Goal: Task Accomplishment & Management: Use online tool/utility

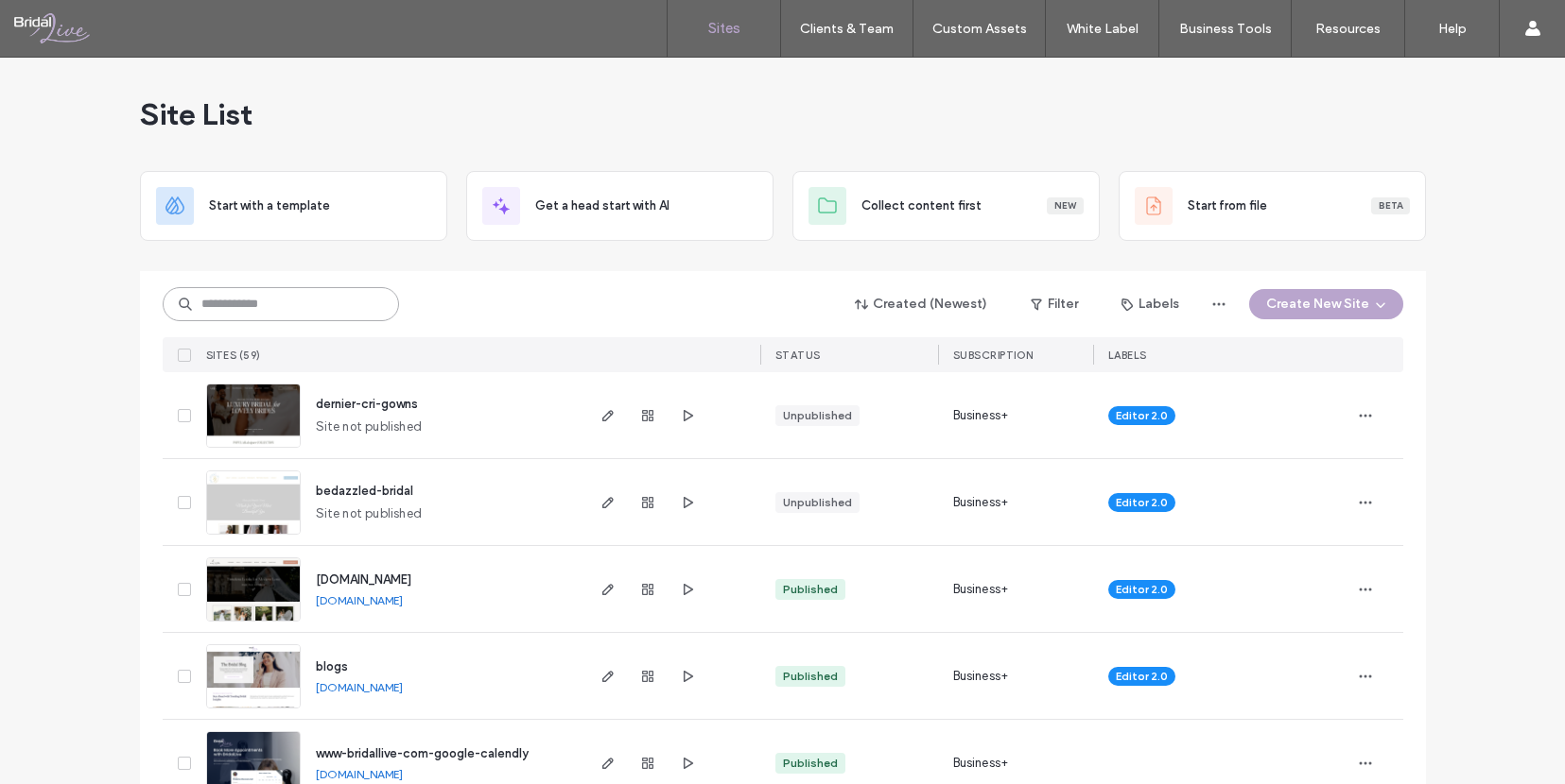
click at [271, 305] on input at bounding box center [281, 304] width 237 height 34
type input "****"
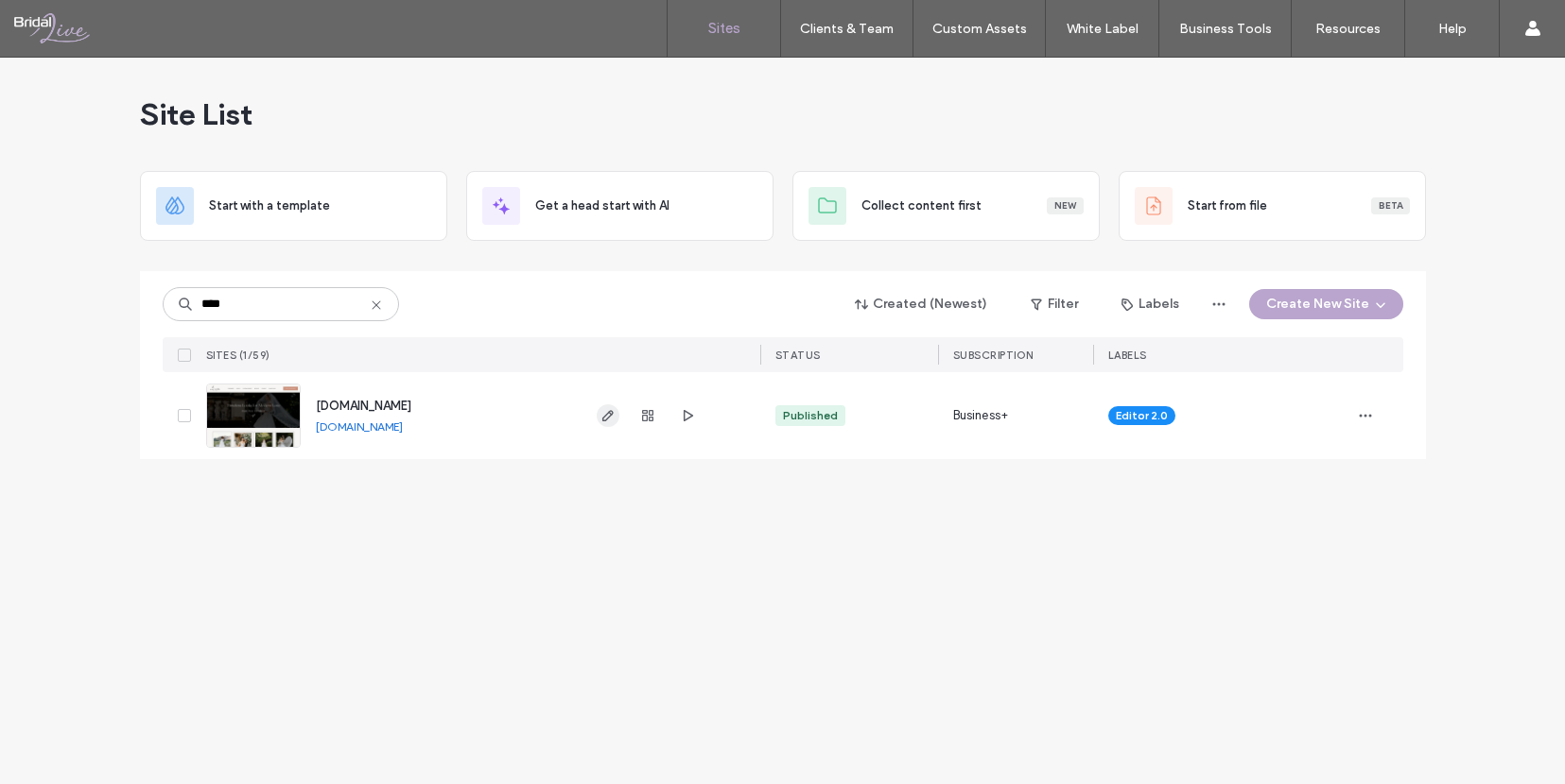
click at [610, 416] on icon "button" at bounding box center [608, 415] width 15 height 15
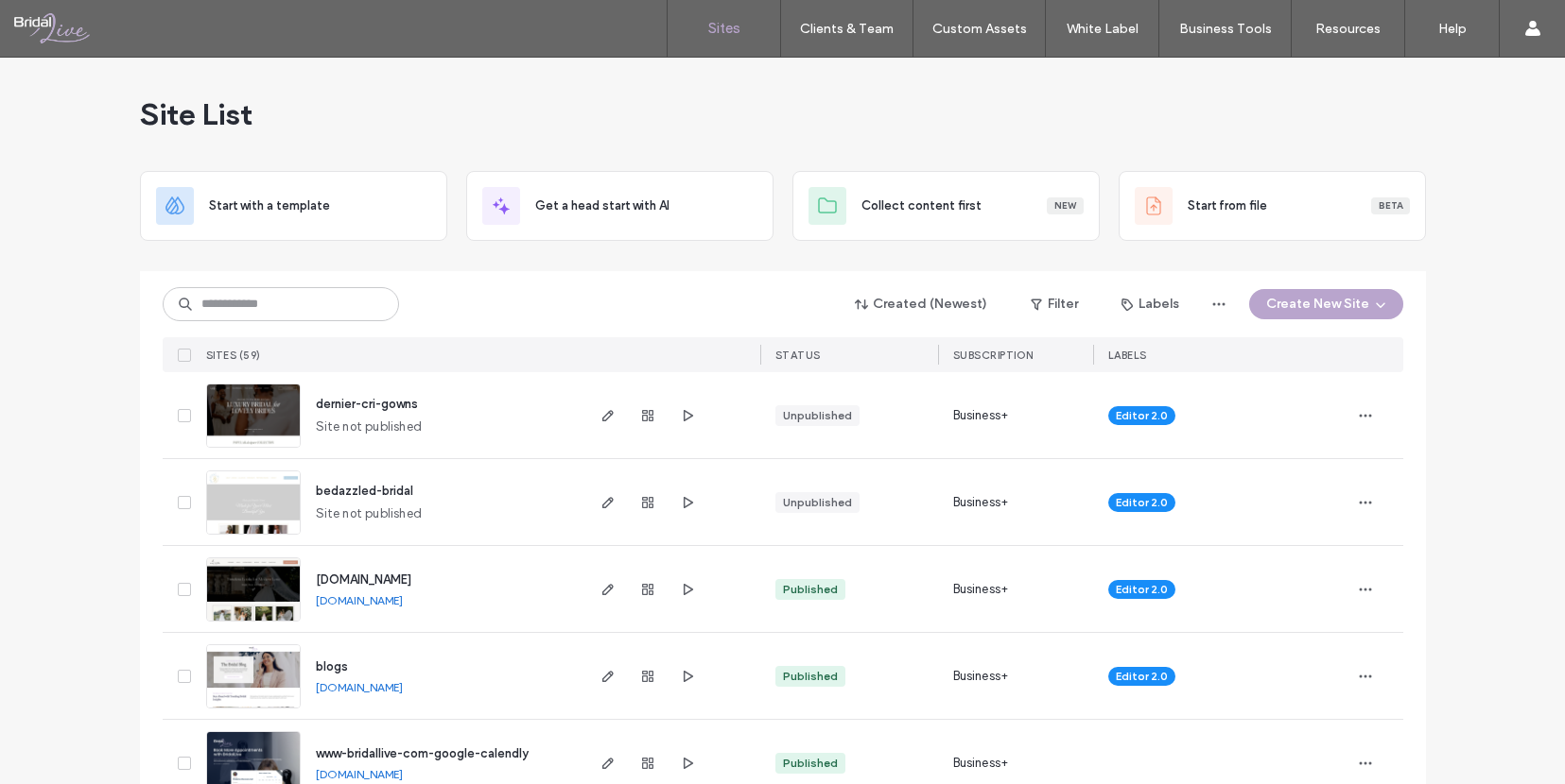
click at [398, 600] on link "[DOMAIN_NAME]" at bounding box center [359, 600] width 87 height 14
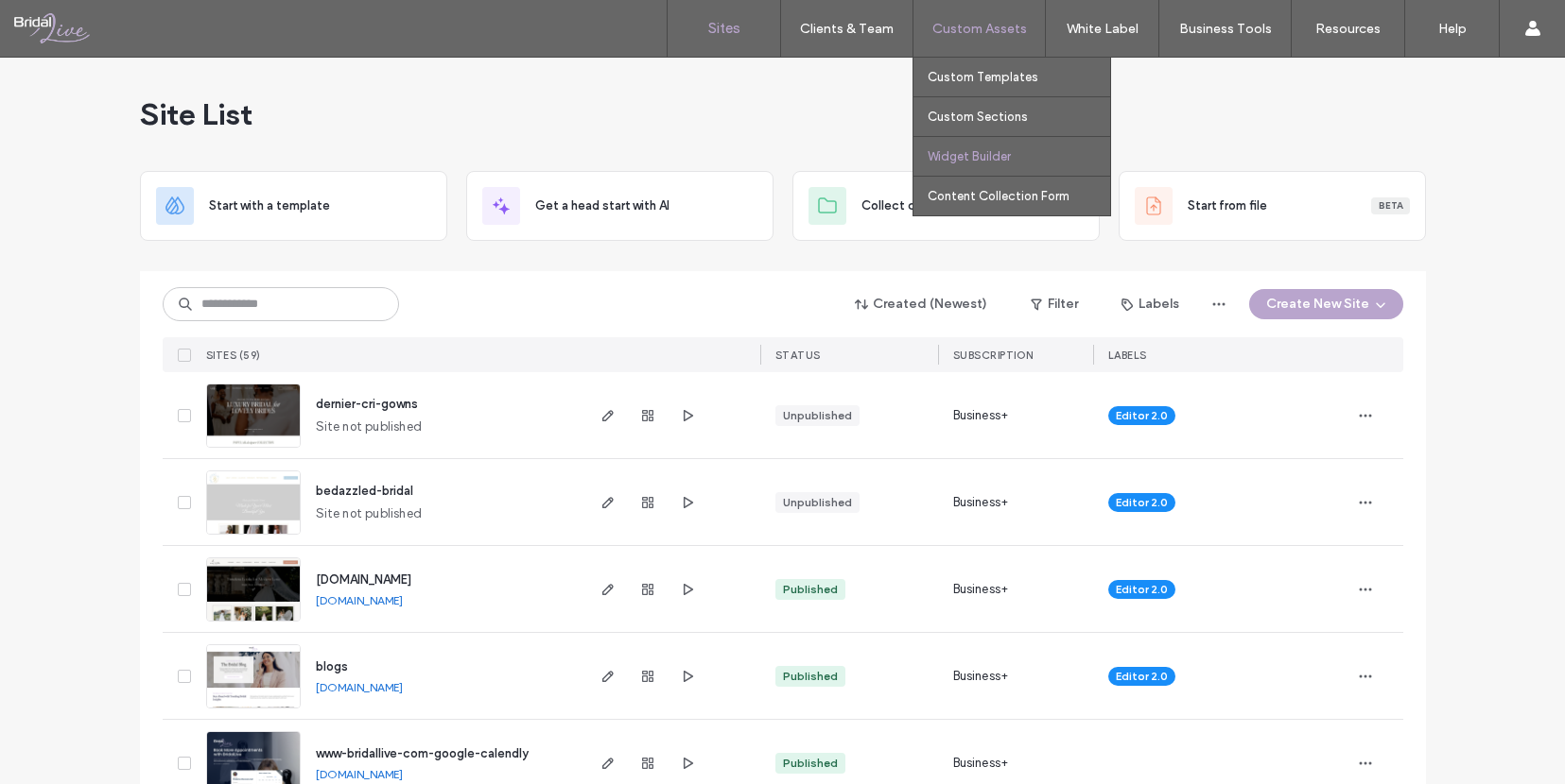
click at [983, 147] on link "Widget Builder" at bounding box center [1019, 156] width 183 height 39
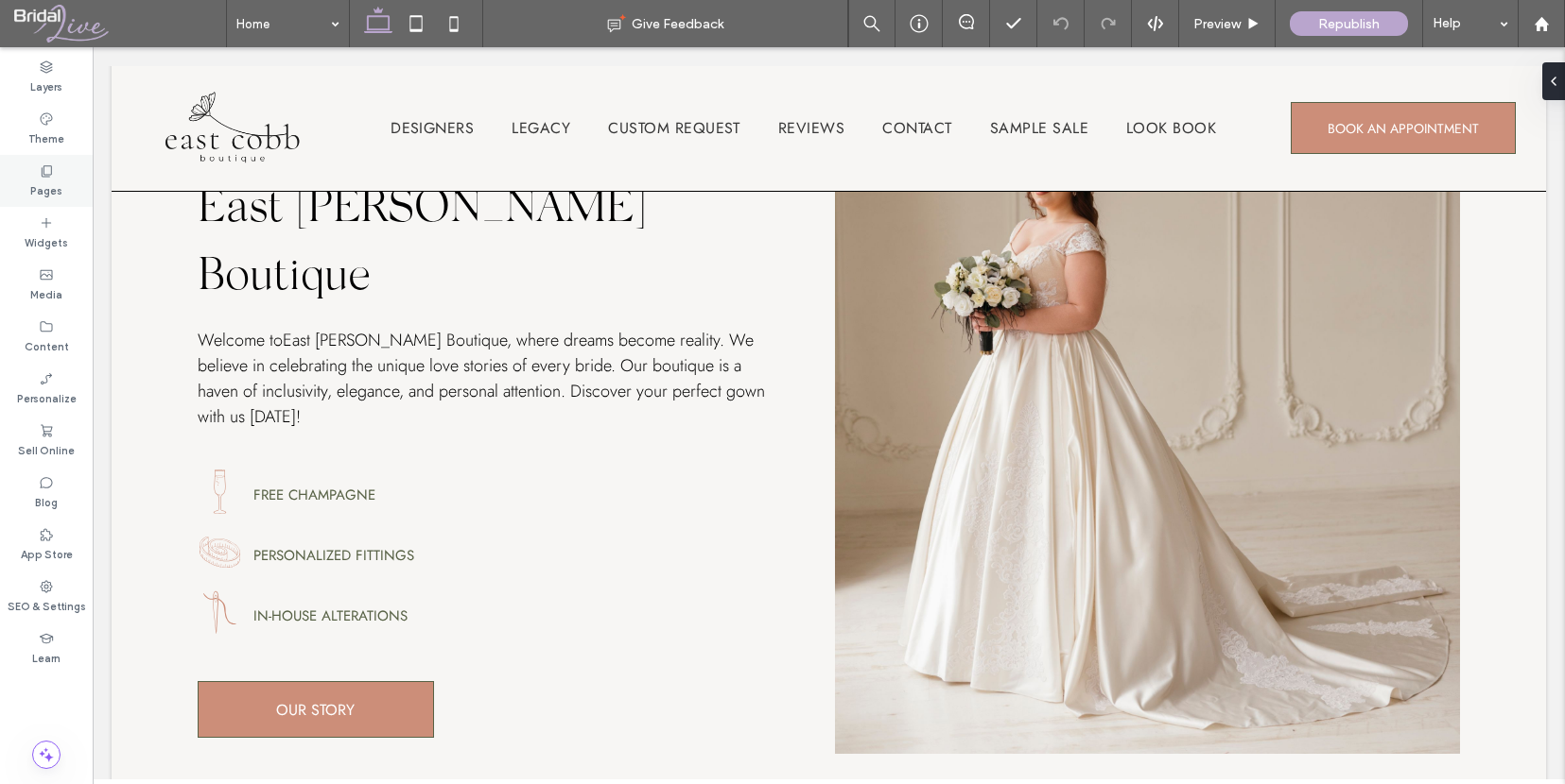
click at [52, 189] on label "Pages" at bounding box center [46, 189] width 32 height 21
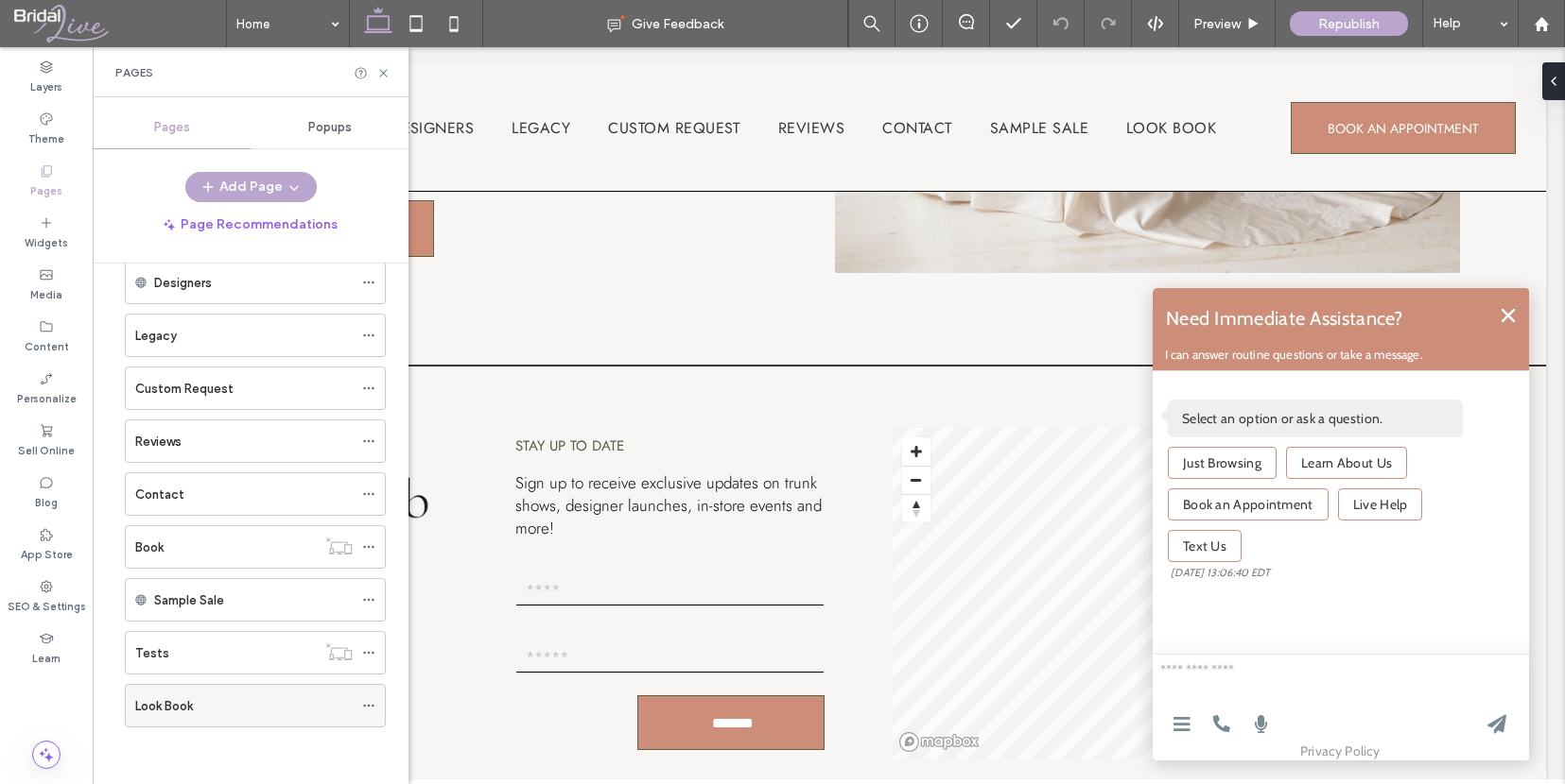
click at [212, 710] on div "Look Book" at bounding box center [244, 706] width 218 height 20
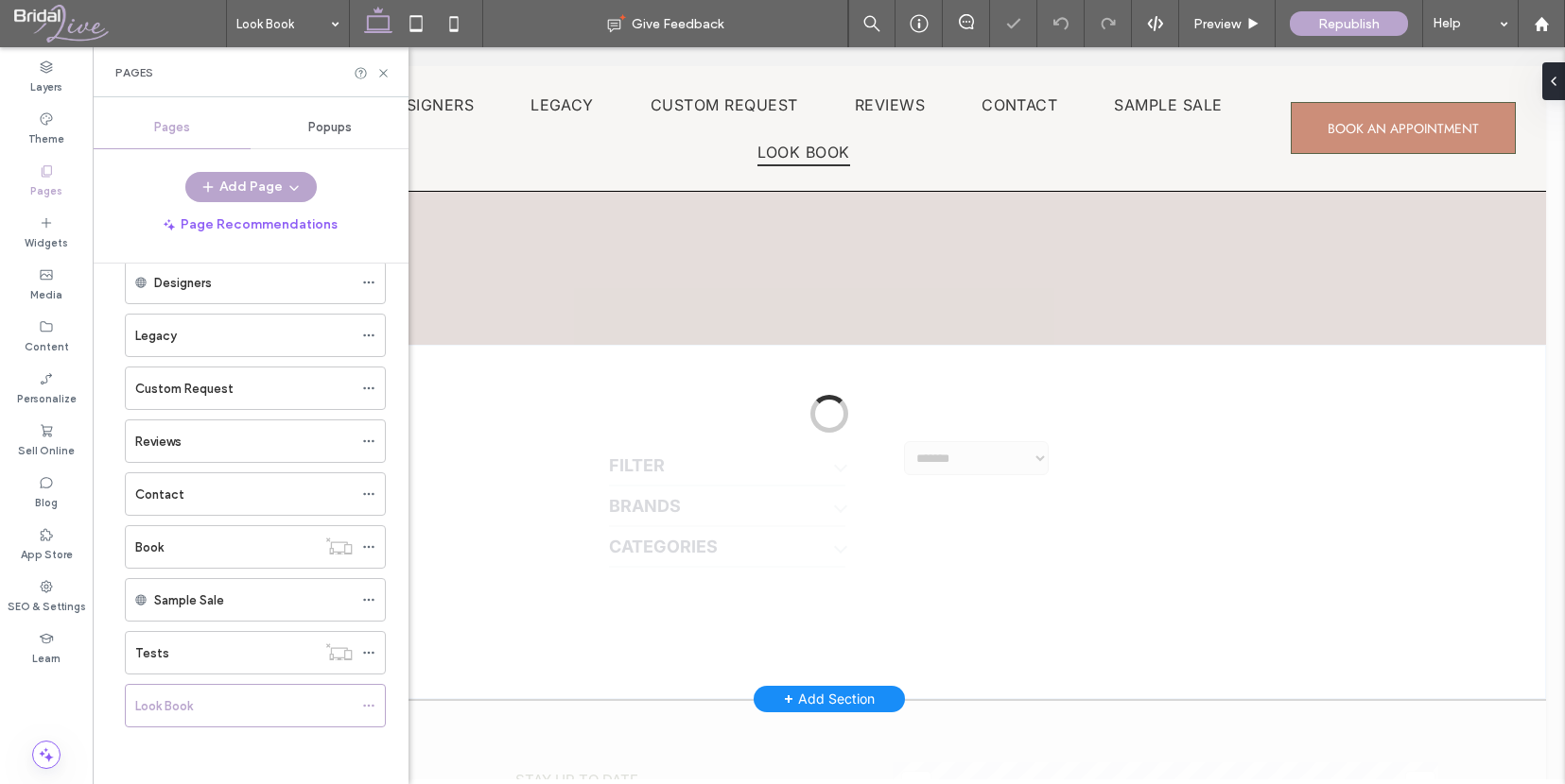
scroll to position [291, 0]
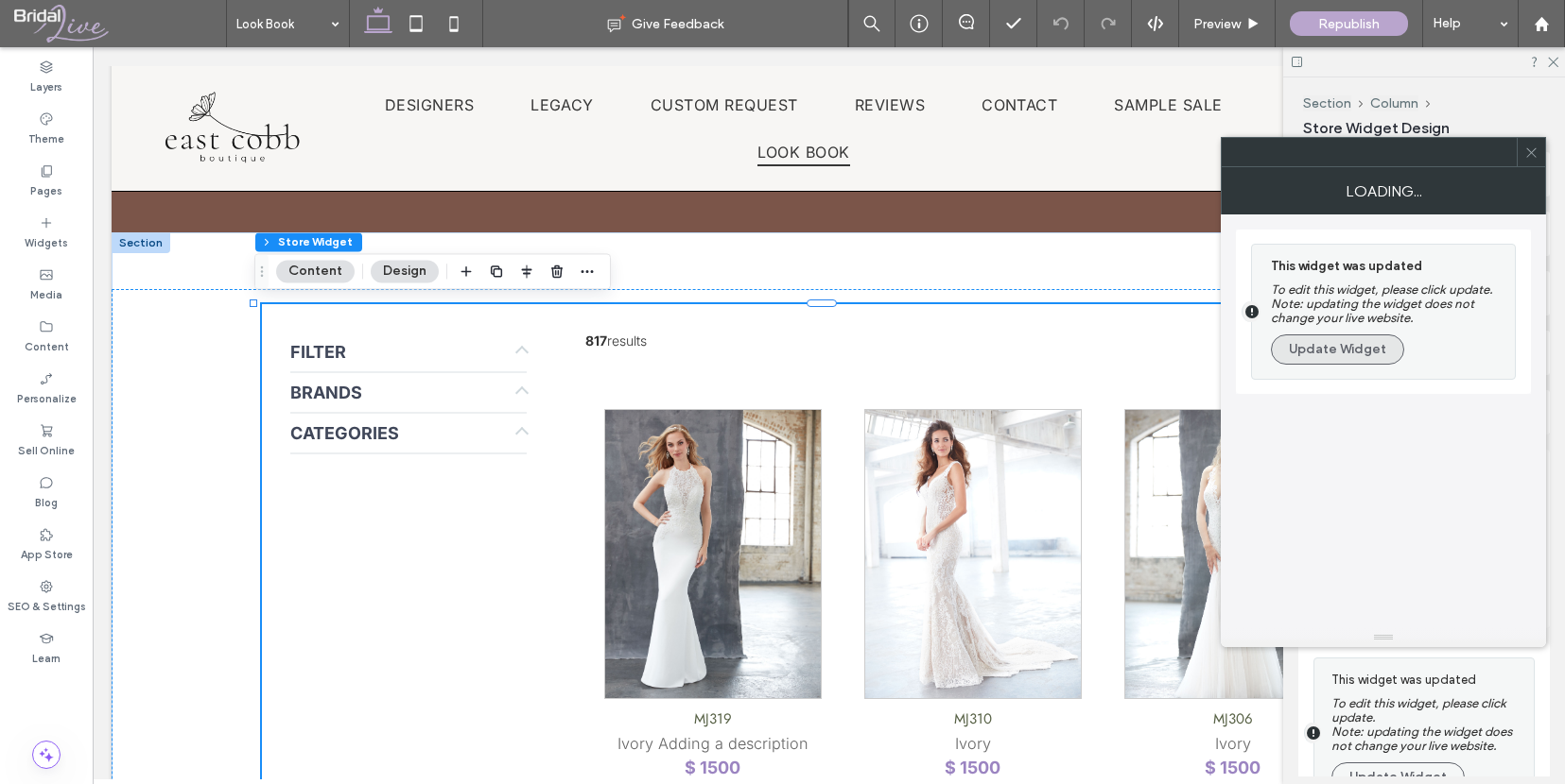
click at [1350, 356] on button "Update Widget" at bounding box center [1337, 350] width 133 height 30
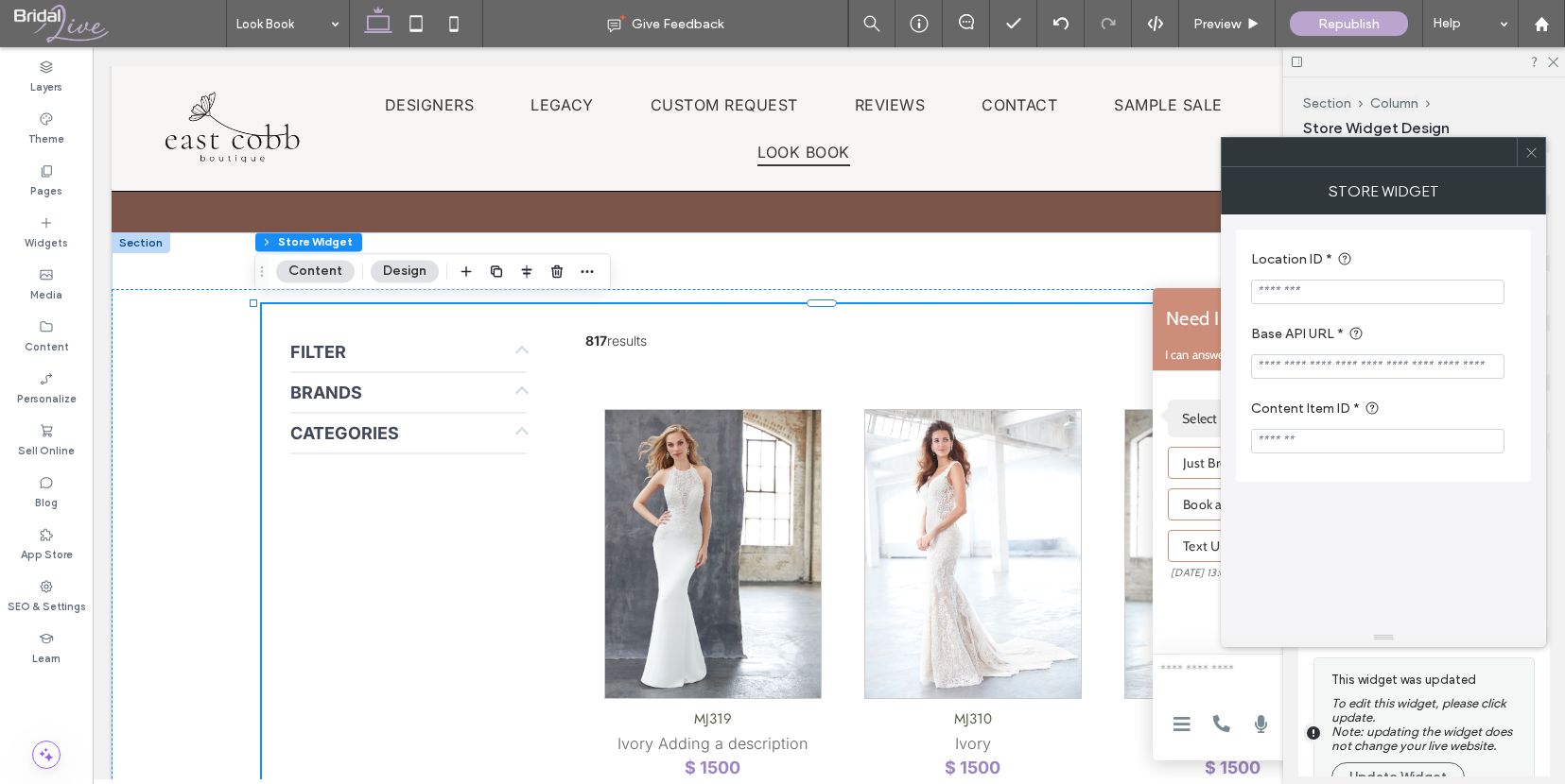
click at [1294, 294] on input "Location ID *" at bounding box center [1377, 292] width 254 height 25
click at [1326, 294] on input "Location ID *" at bounding box center [1377, 292] width 254 height 25
click at [1528, 157] on icon at bounding box center [1531, 152] width 14 height 14
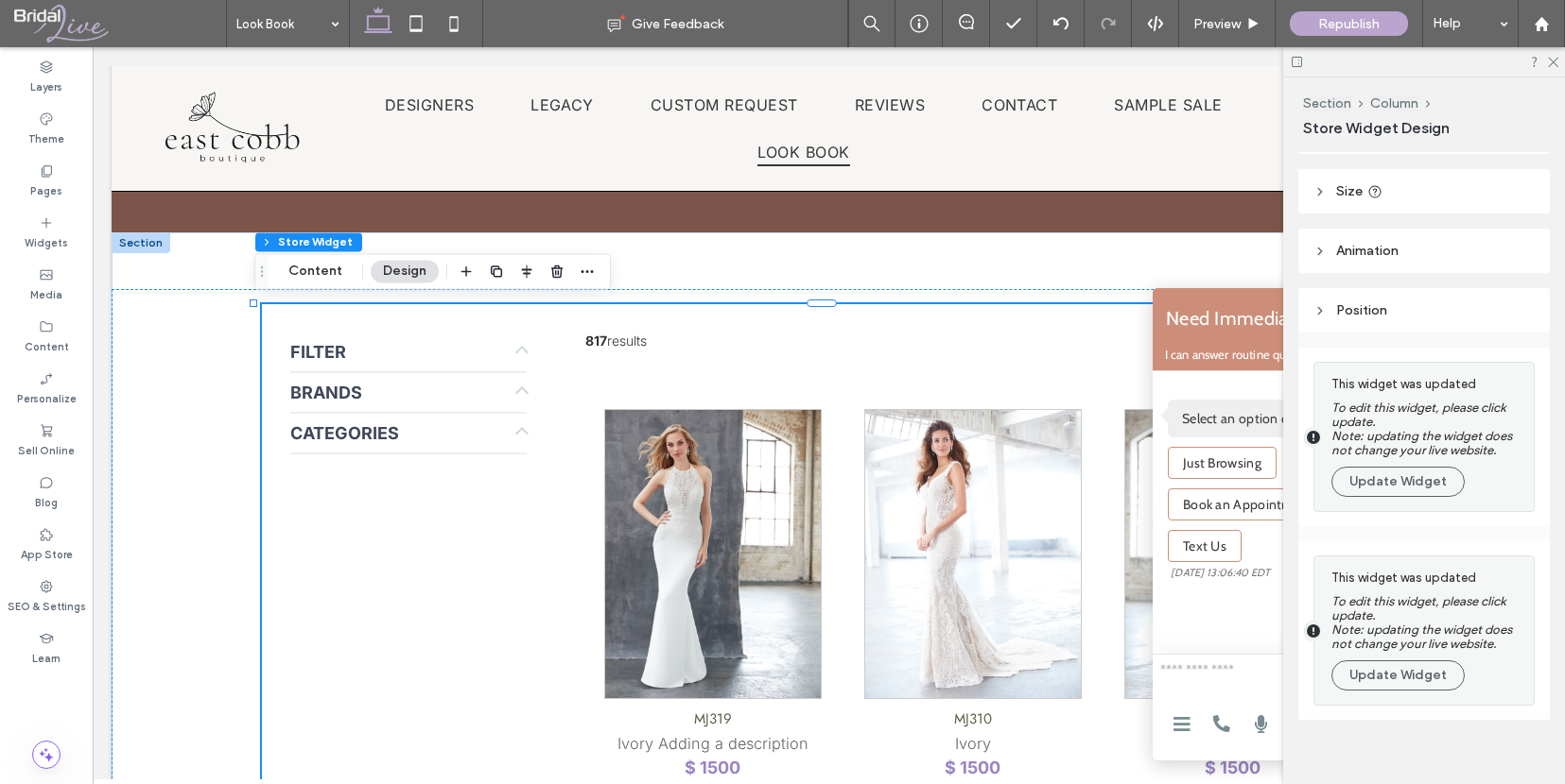
scroll to position [121, 0]
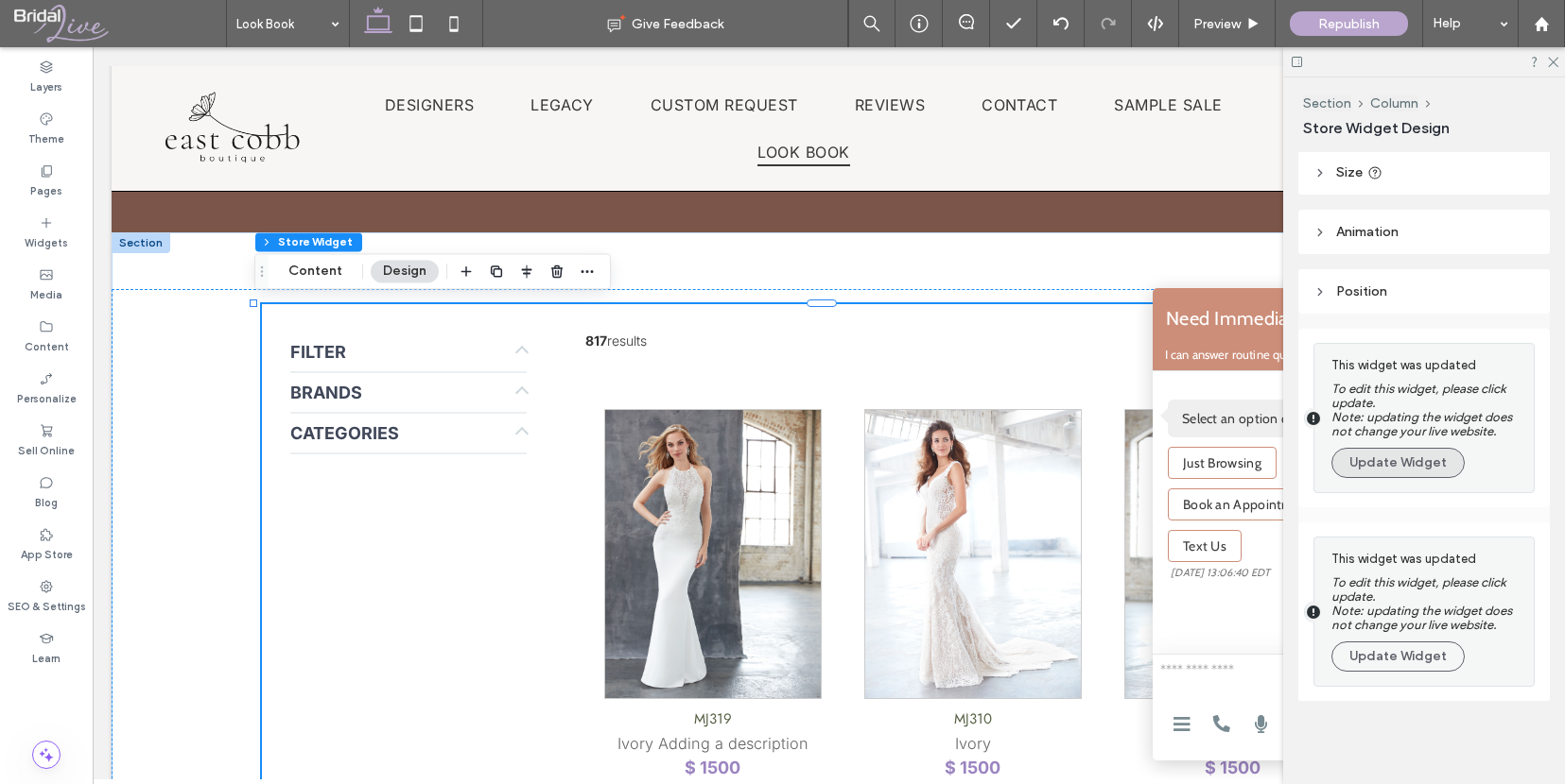
click at [1379, 462] on button "Update Widget" at bounding box center [1398, 463] width 133 height 30
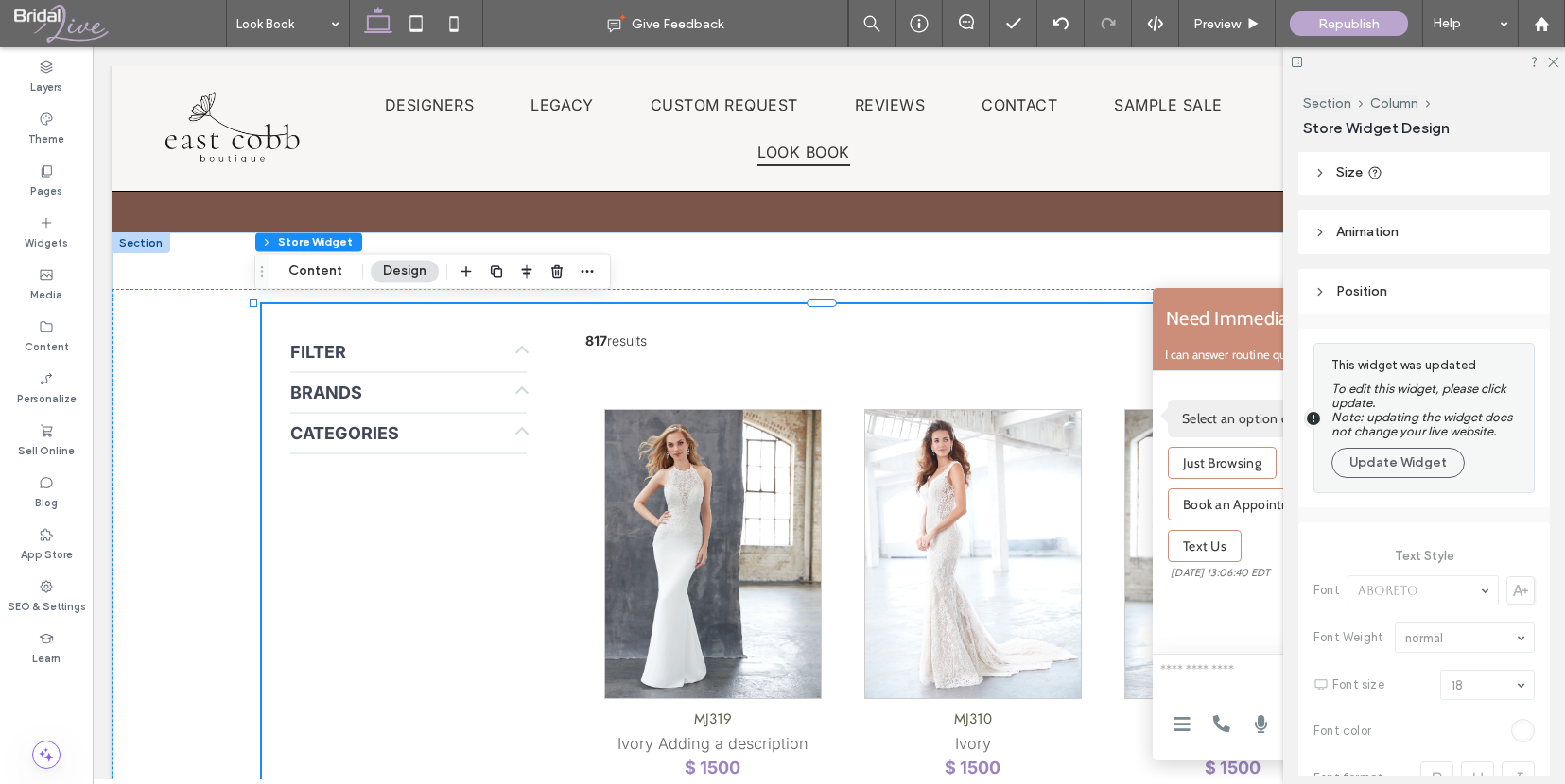
click at [1379, 462] on button "Update Widget" at bounding box center [1398, 463] width 133 height 30
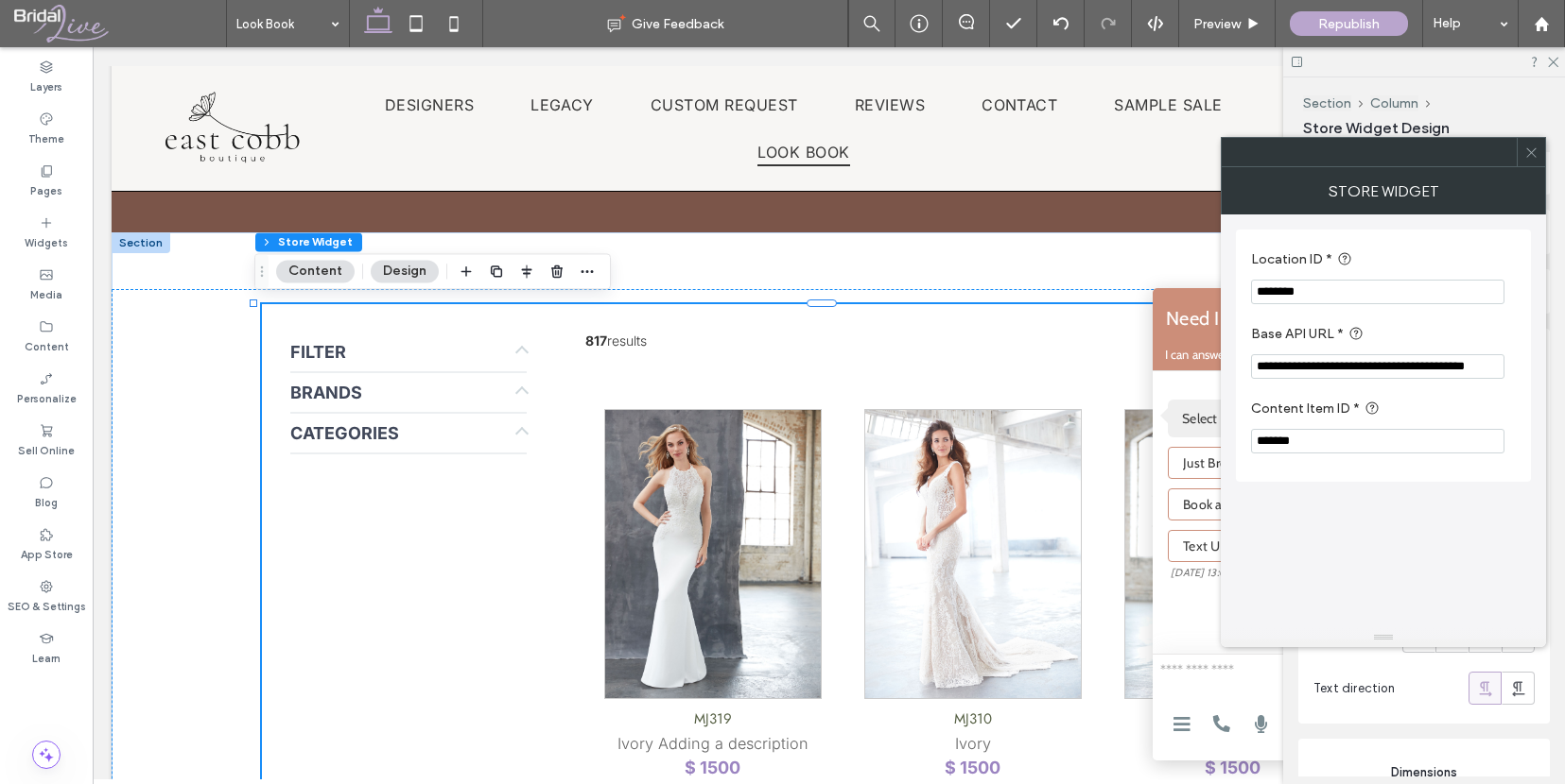
click at [1527, 154] on icon at bounding box center [1531, 152] width 14 height 14
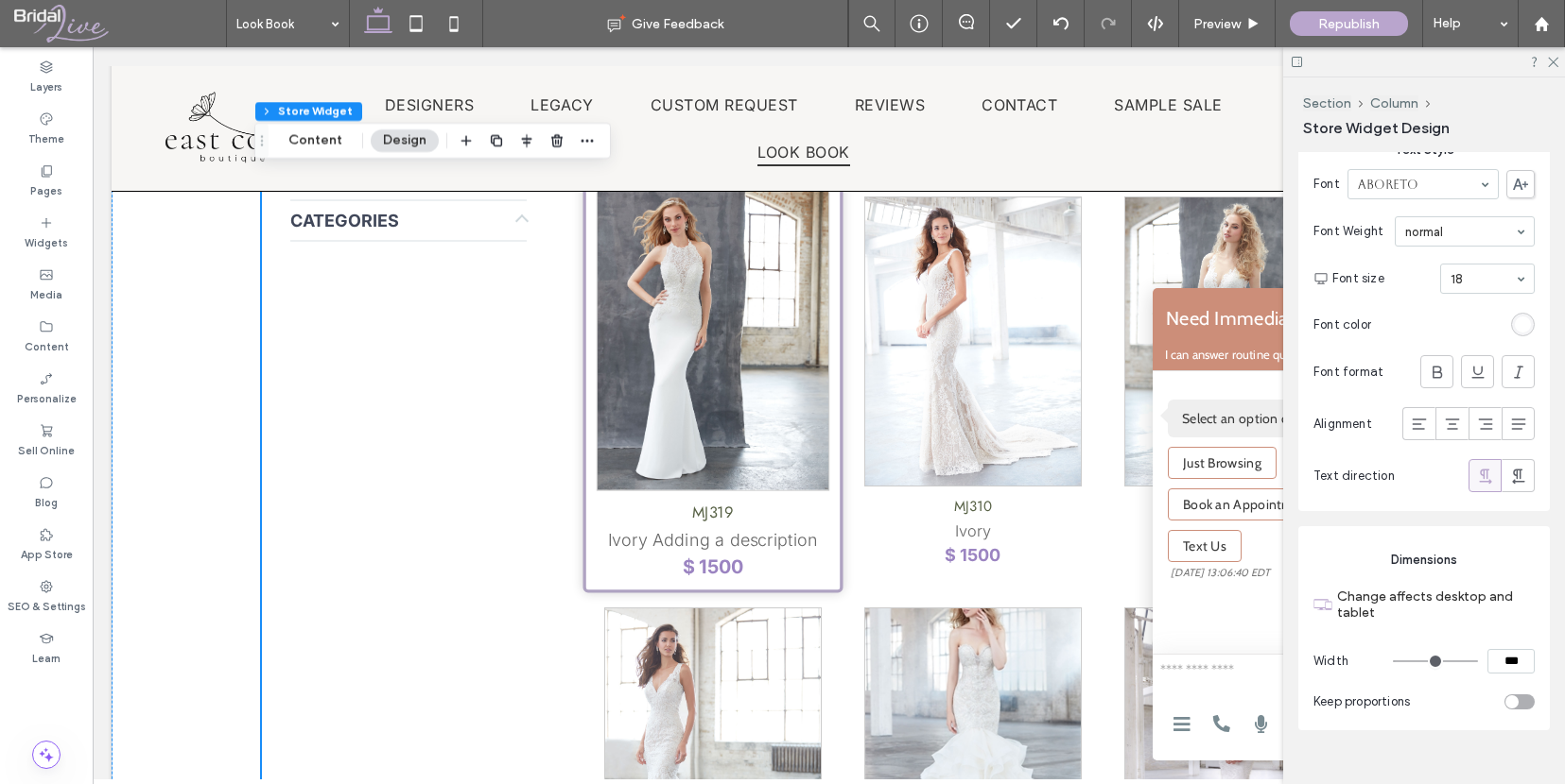
scroll to position [478, 0]
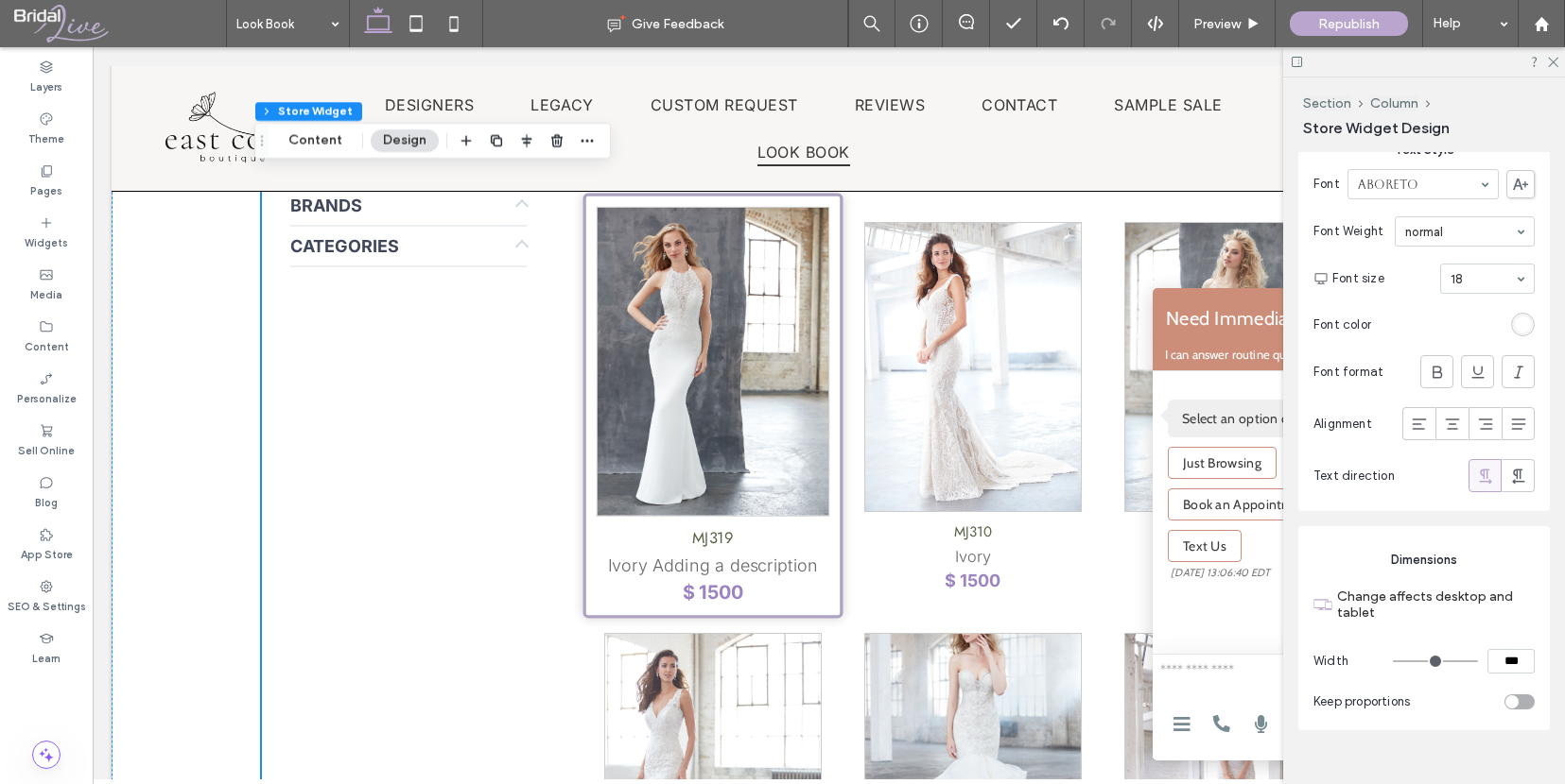
click at [688, 547] on h4 "MJ319" at bounding box center [712, 539] width 233 height 23
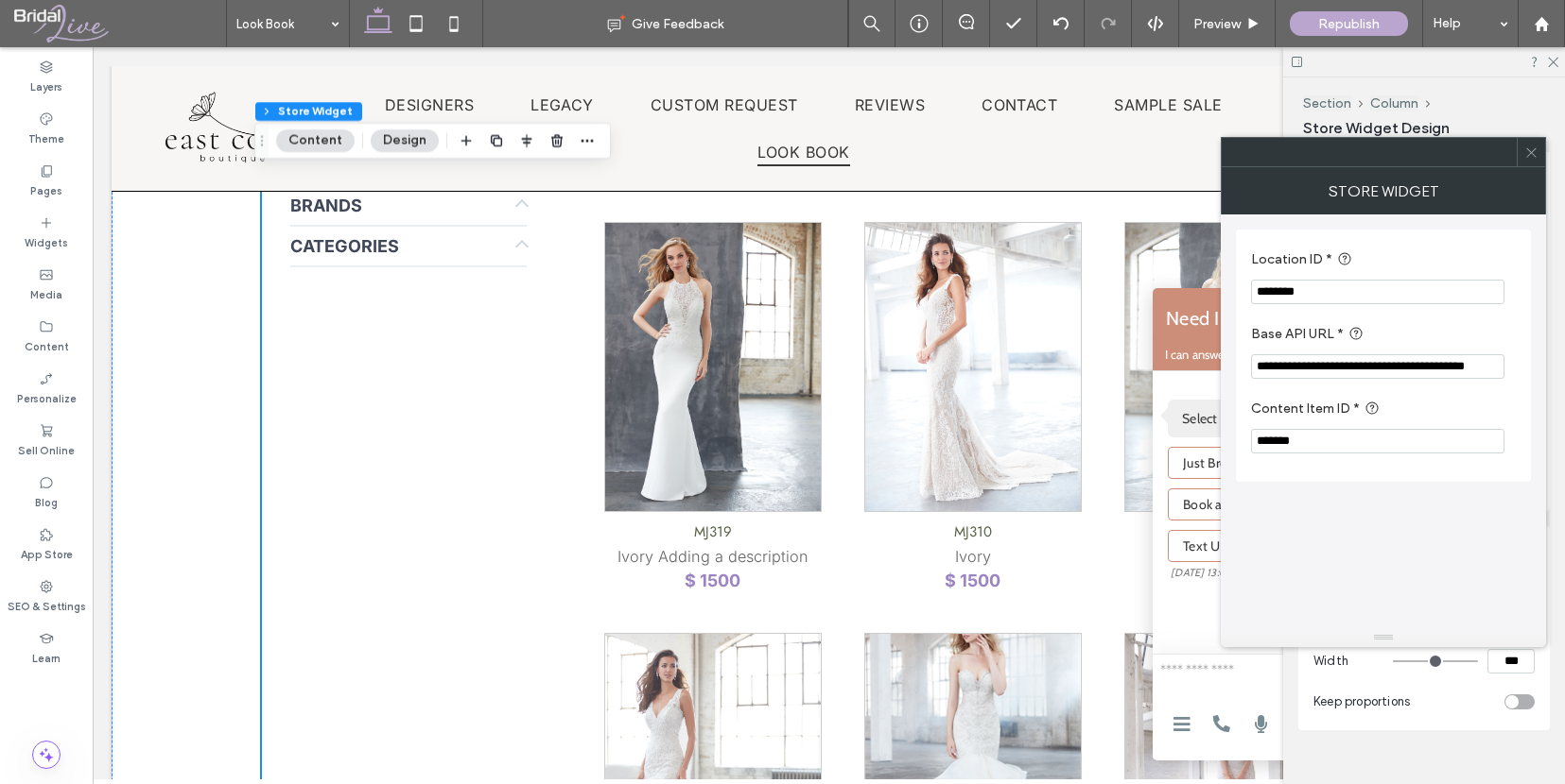
click at [1531, 151] on use at bounding box center [1531, 152] width 10 height 10
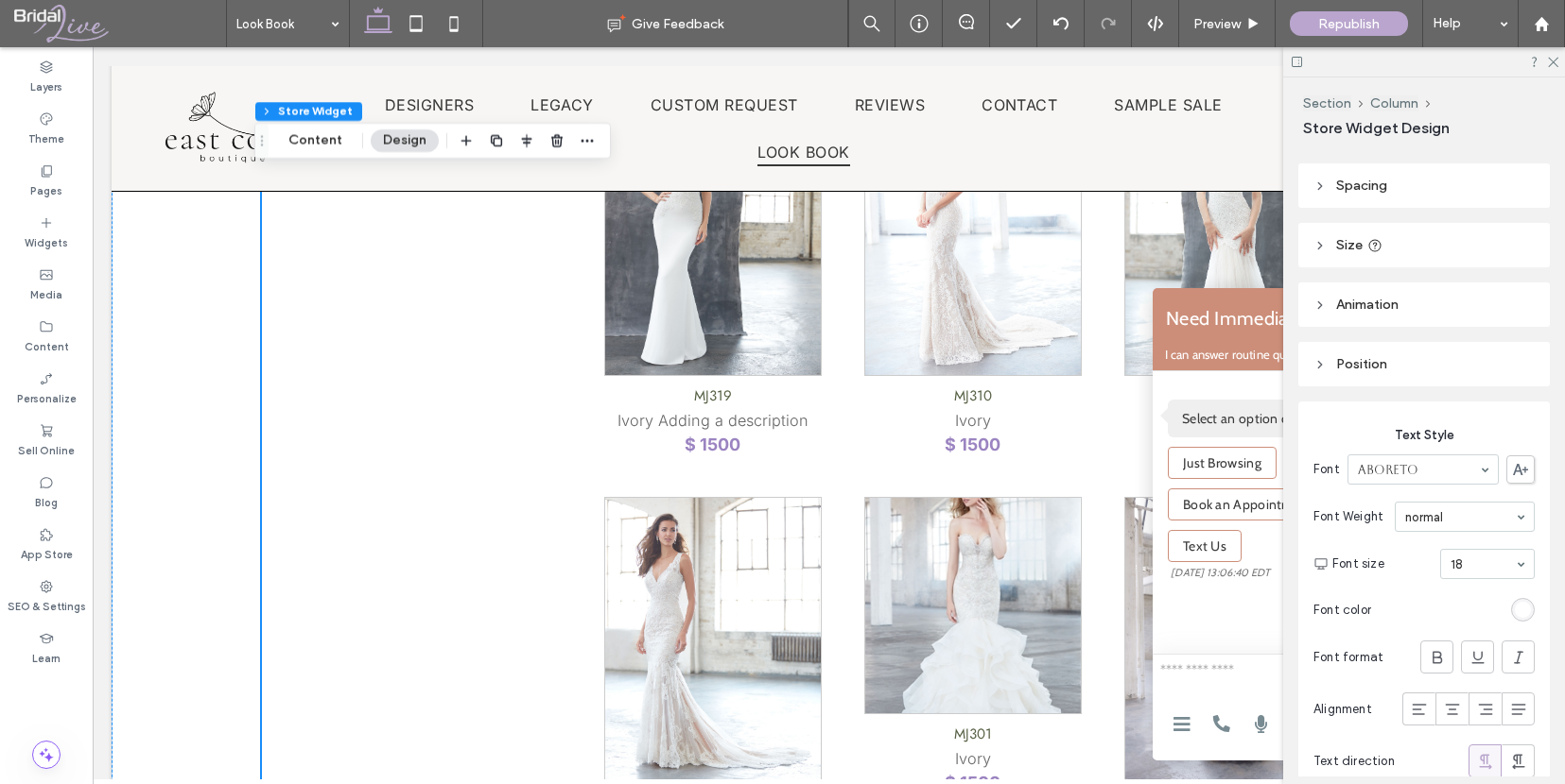
scroll to position [234, 0]
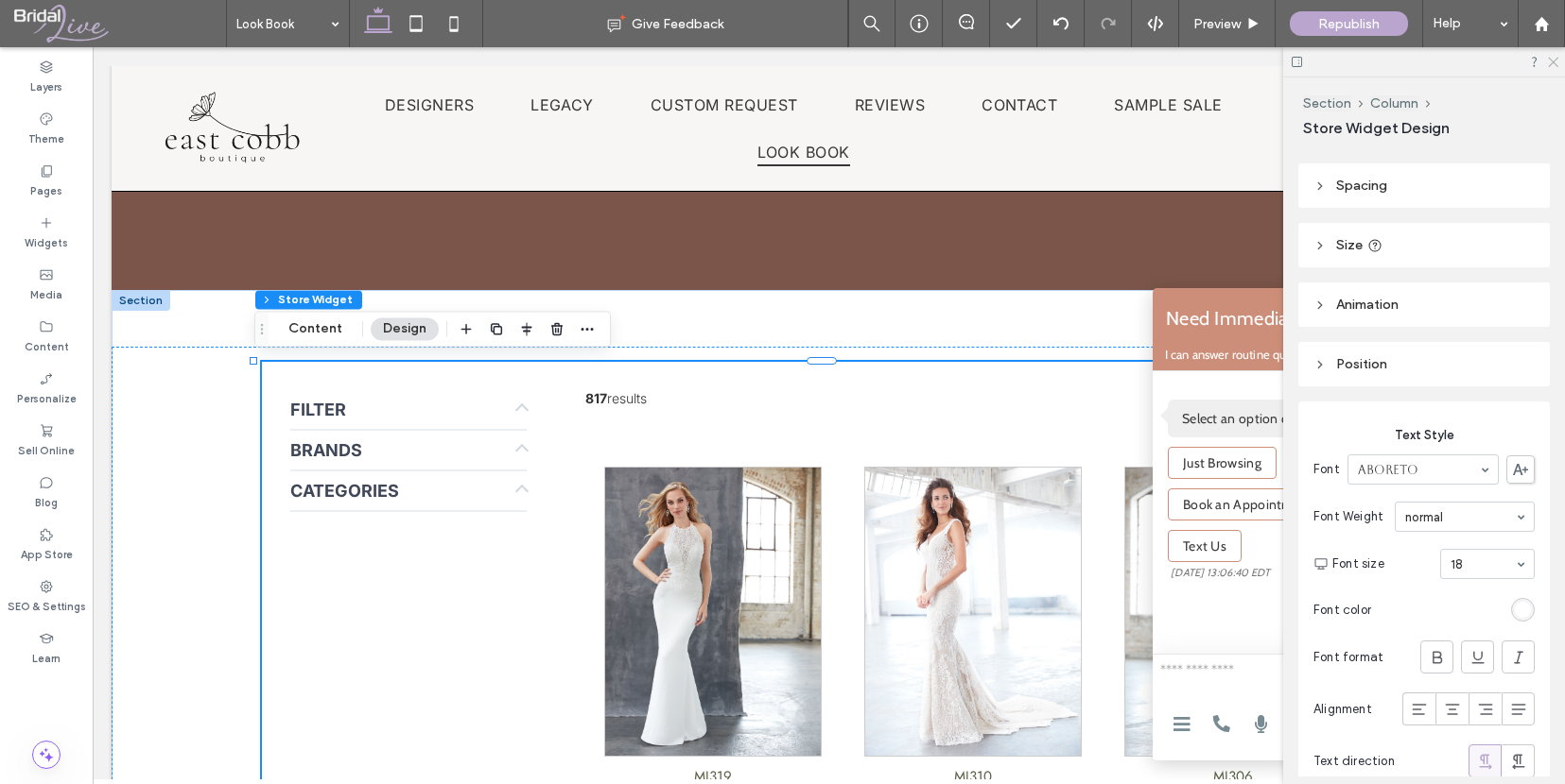
click at [1554, 63] on use at bounding box center [1553, 63] width 10 height 10
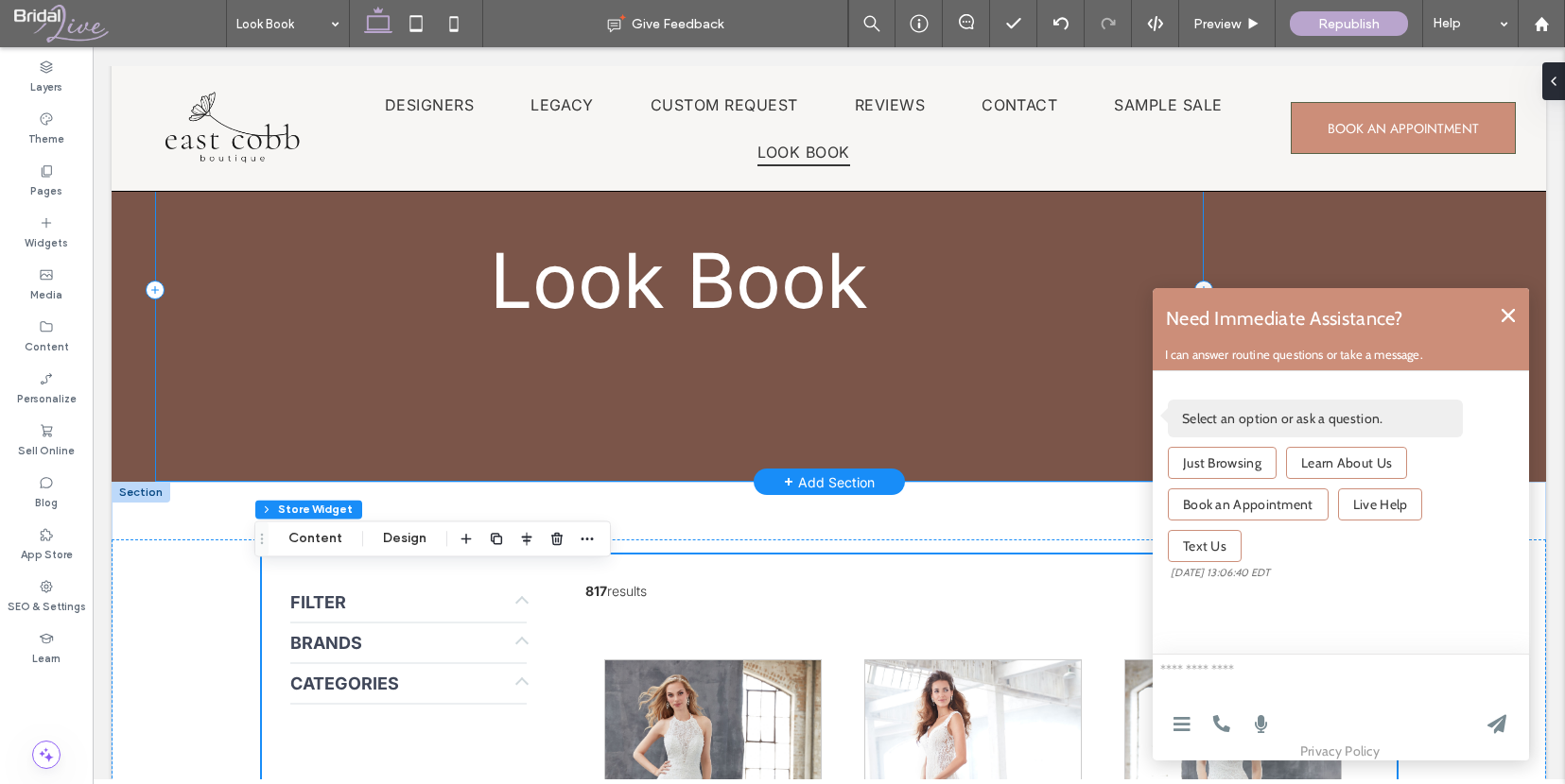
scroll to position [58, 0]
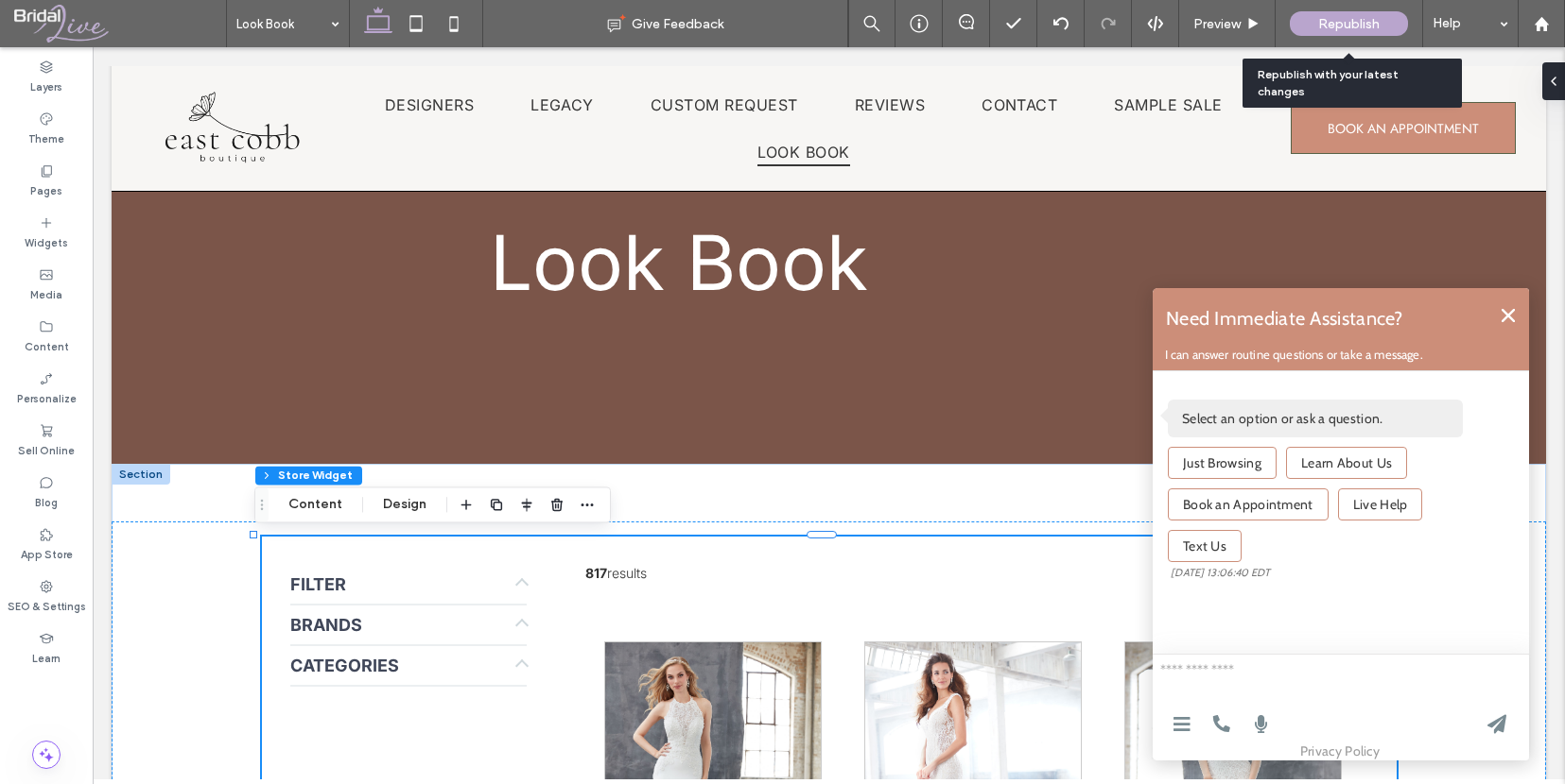
click at [1340, 20] on span "Republish" at bounding box center [1349, 24] width 62 height 16
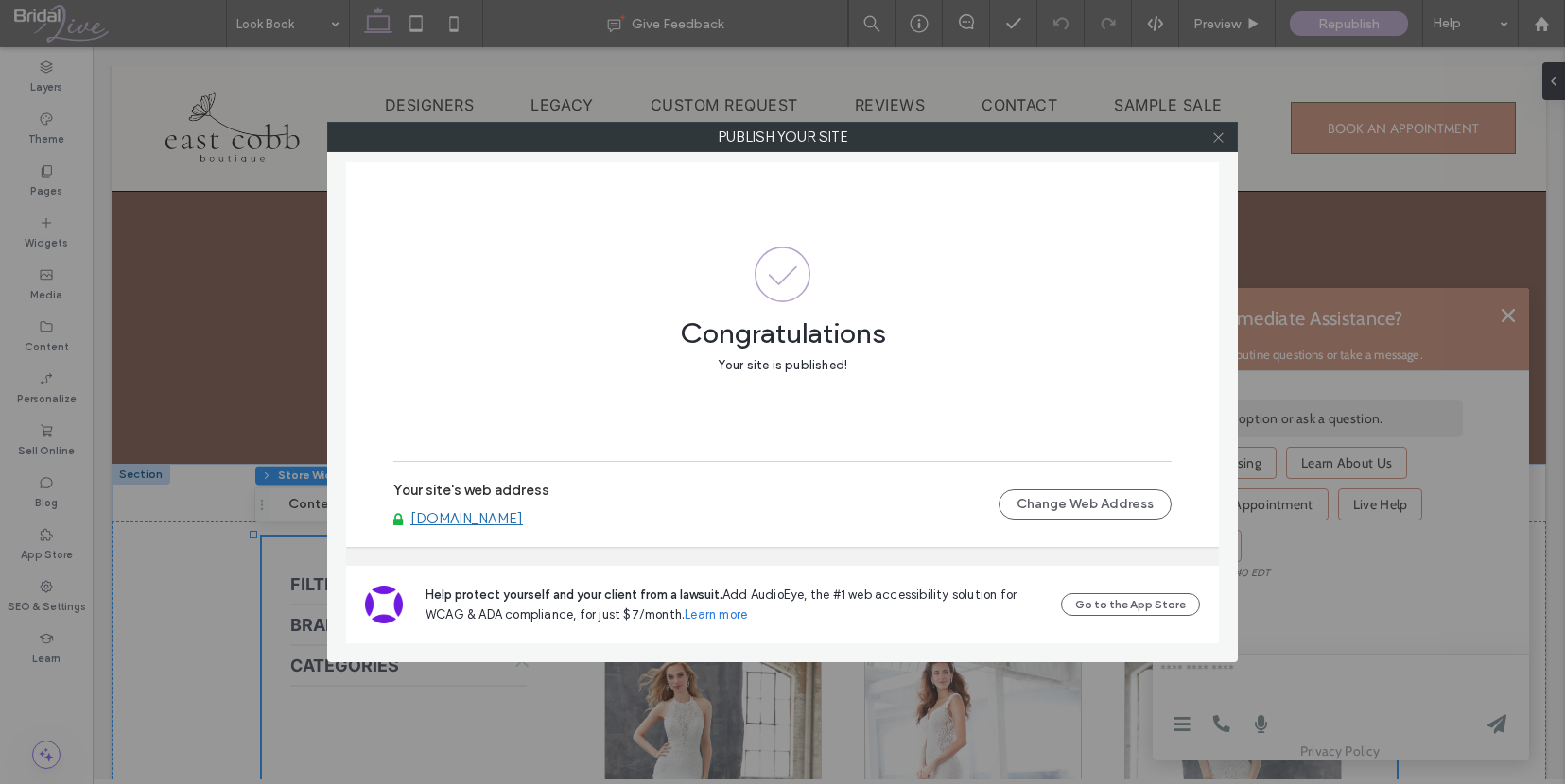
click at [1216, 142] on icon at bounding box center [1218, 137] width 14 height 14
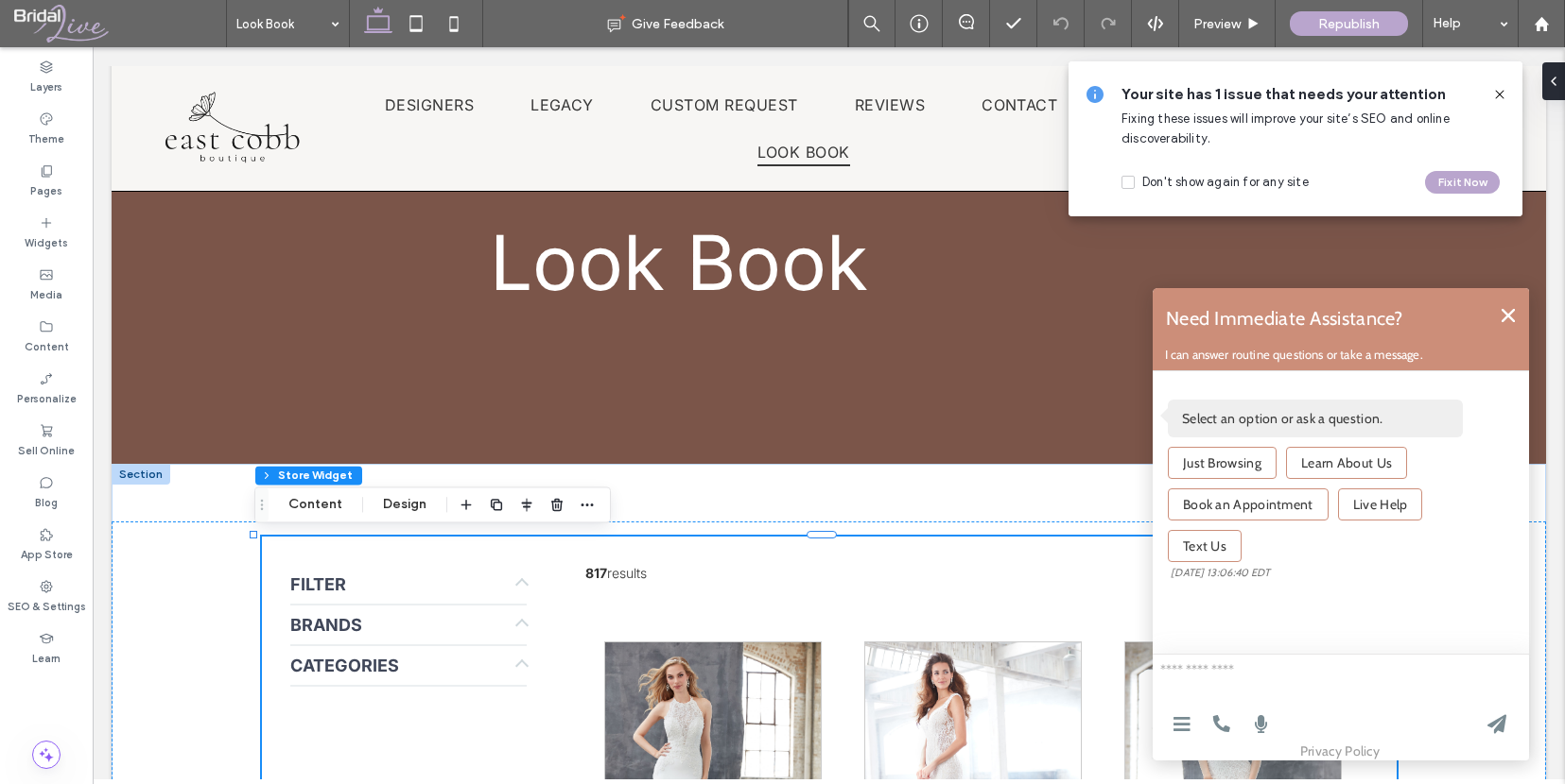
click at [1502, 312] on icon at bounding box center [1507, 315] width 13 height 13
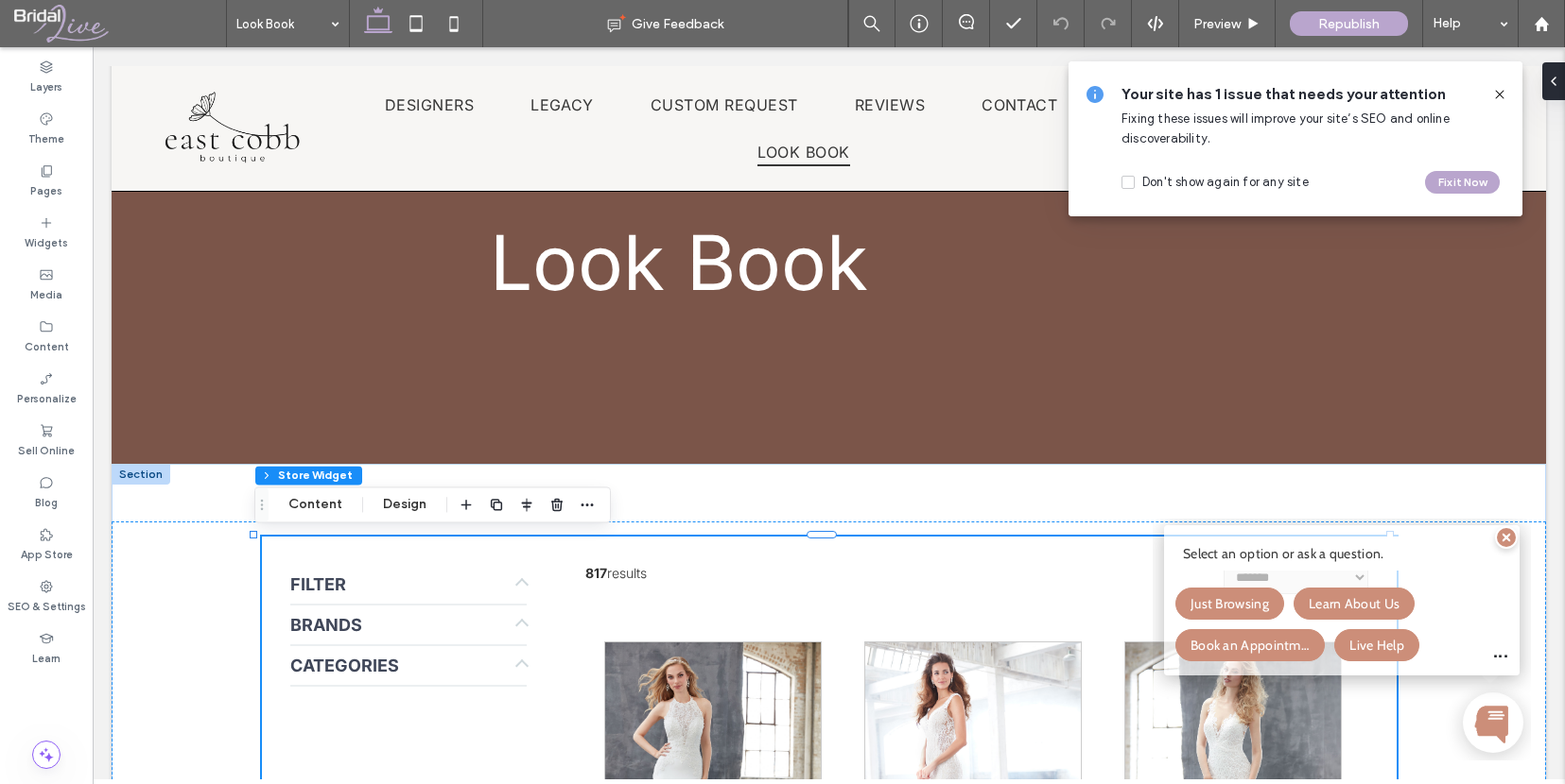
click at [1497, 88] on icon at bounding box center [1499, 93] width 15 height 15
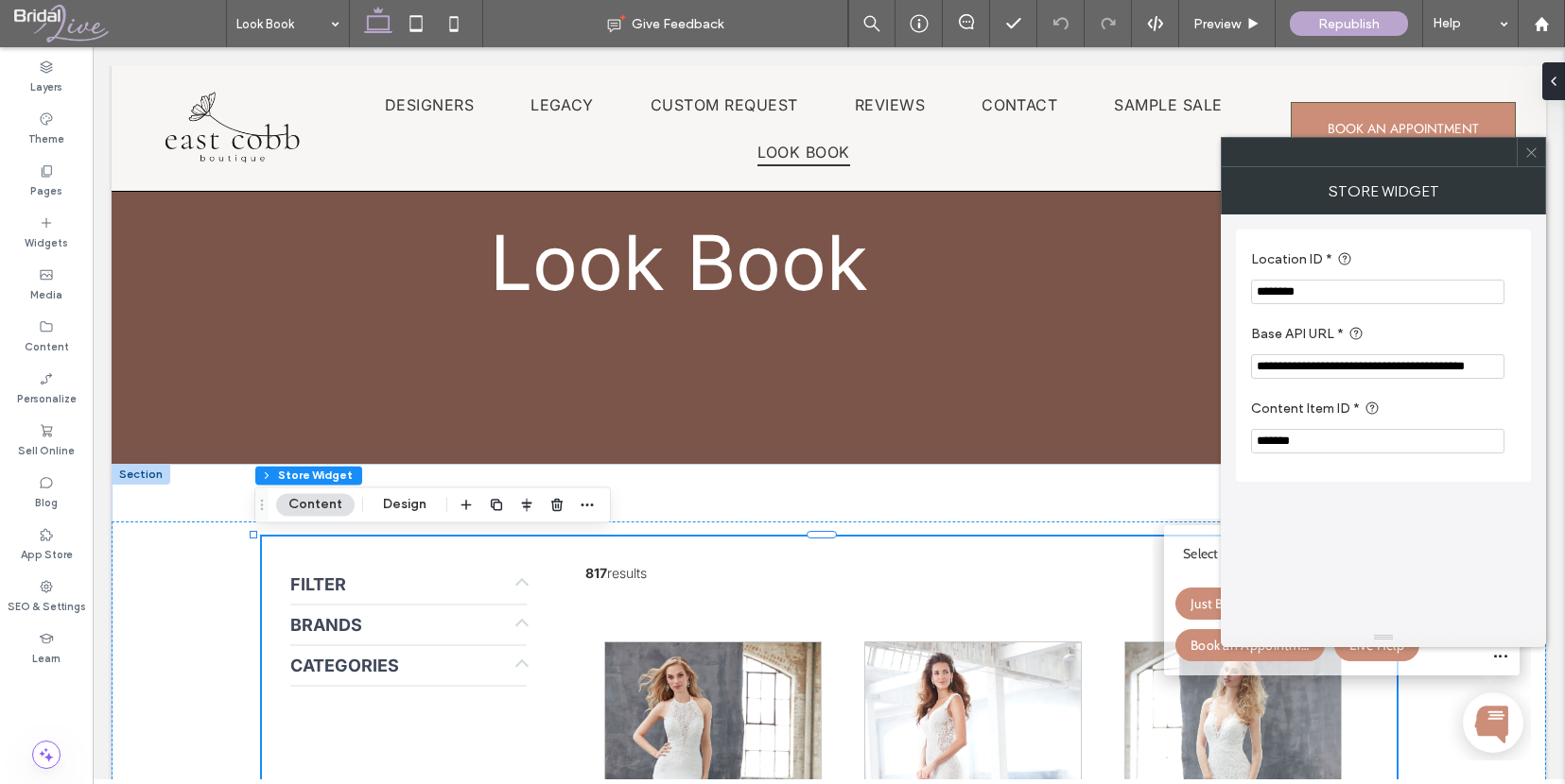
click at [1365, 410] on icon at bounding box center [1371, 407] width 15 height 15
click at [1316, 411] on label "Content Item ID *" at bounding box center [1379, 409] width 258 height 24
click at [1532, 156] on icon at bounding box center [1531, 152] width 14 height 14
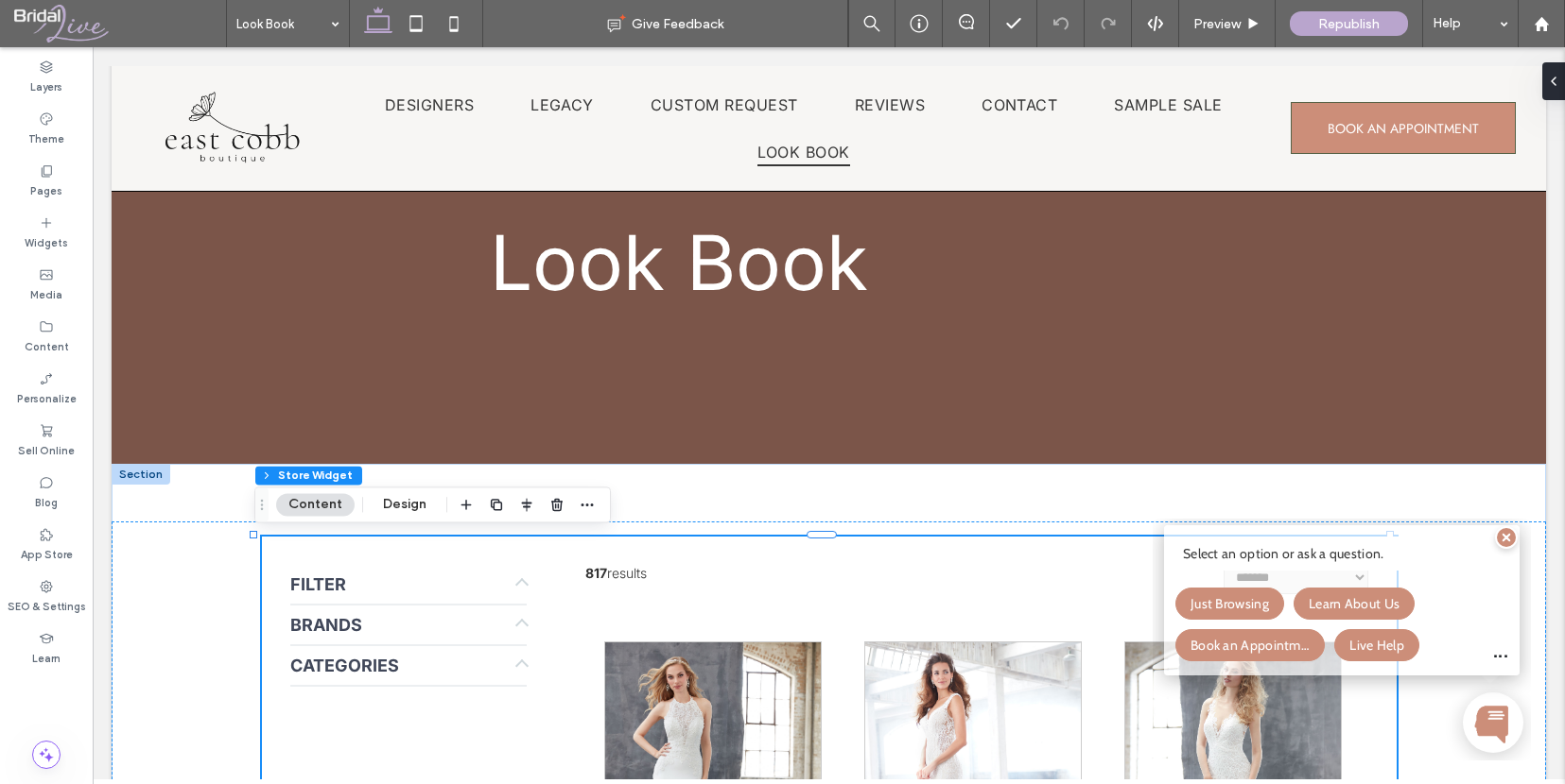
click at [1532, 156] on icon at bounding box center [1531, 152] width 14 height 14
click at [1535, 25] on icon at bounding box center [1542, 24] width 16 height 16
